Goal: Transaction & Acquisition: Purchase product/service

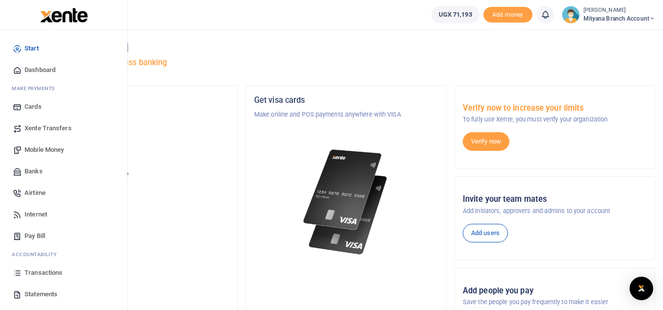
click at [33, 235] on span "Pay Bill" at bounding box center [35, 237] width 21 height 10
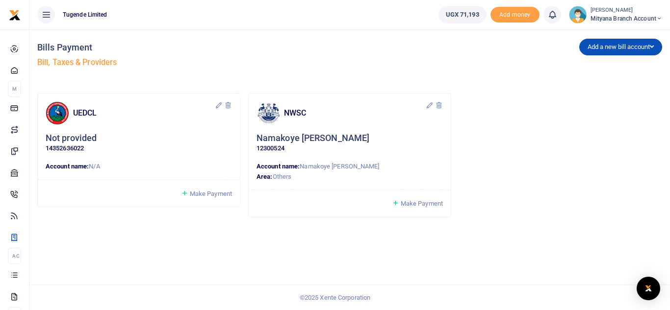
click at [426, 203] on span "Make Payment" at bounding box center [422, 203] width 42 height 7
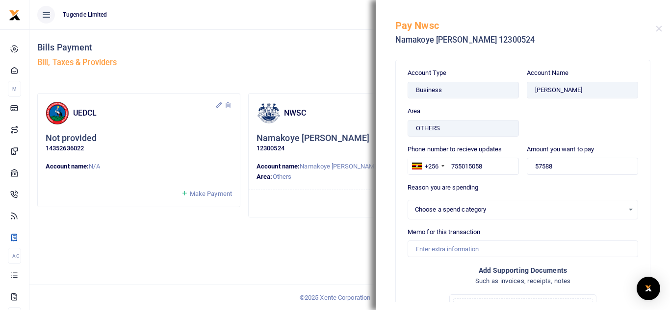
select select
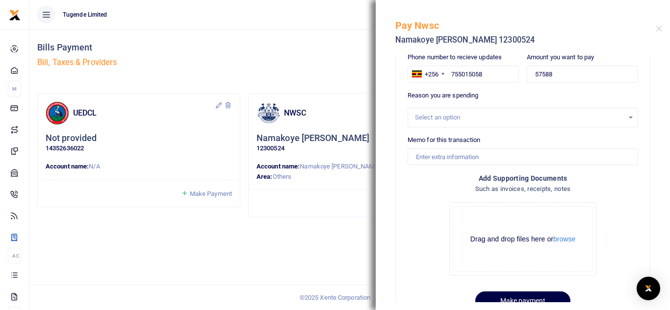
scroll to position [125, 0]
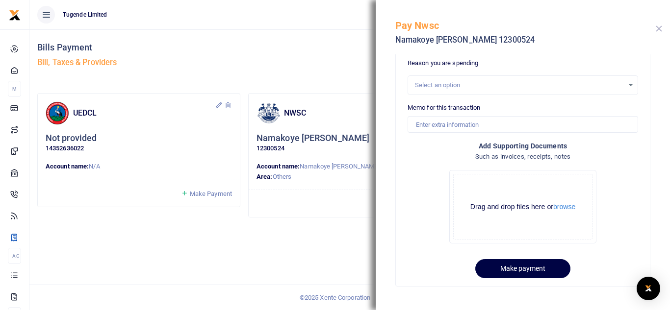
click at [657, 29] on button "Close" at bounding box center [659, 29] width 6 height 6
